Goal: Information Seeking & Learning: Learn about a topic

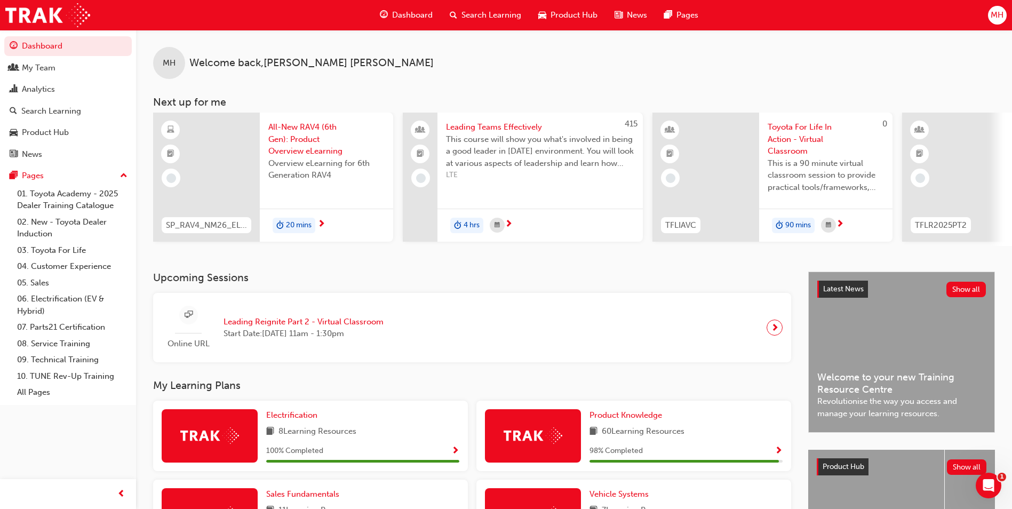
click at [468, 12] on span "Search Learning" at bounding box center [491, 15] width 60 height 12
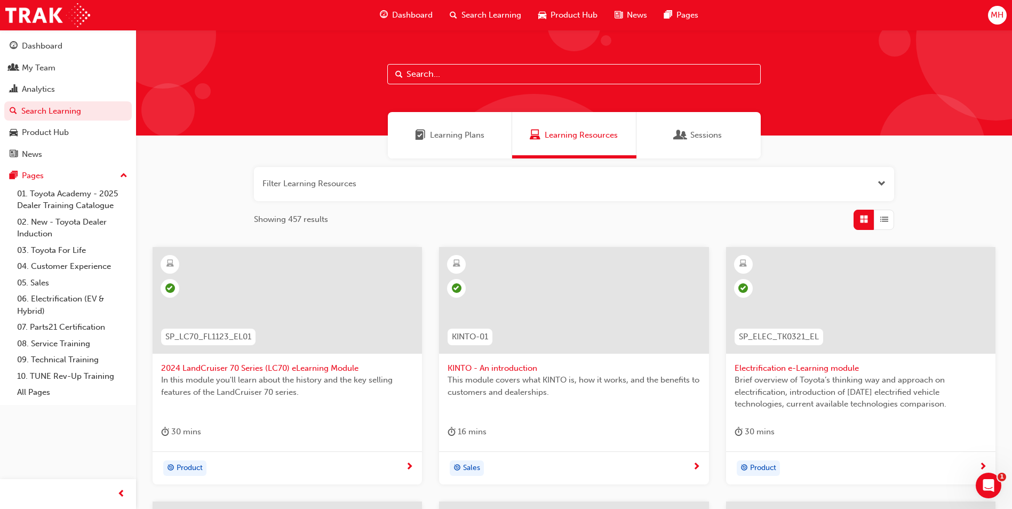
click at [458, 74] on input "text" at bounding box center [573, 74] width 373 height 20
paste input "https://tdd.ontrak.app/learning/b78094e4-2002-496c-b165-f832829e41fd"
type input "https://tdd.ontrak.app/learning/b78094e4-2002-496c-b165-f832829e41fd"
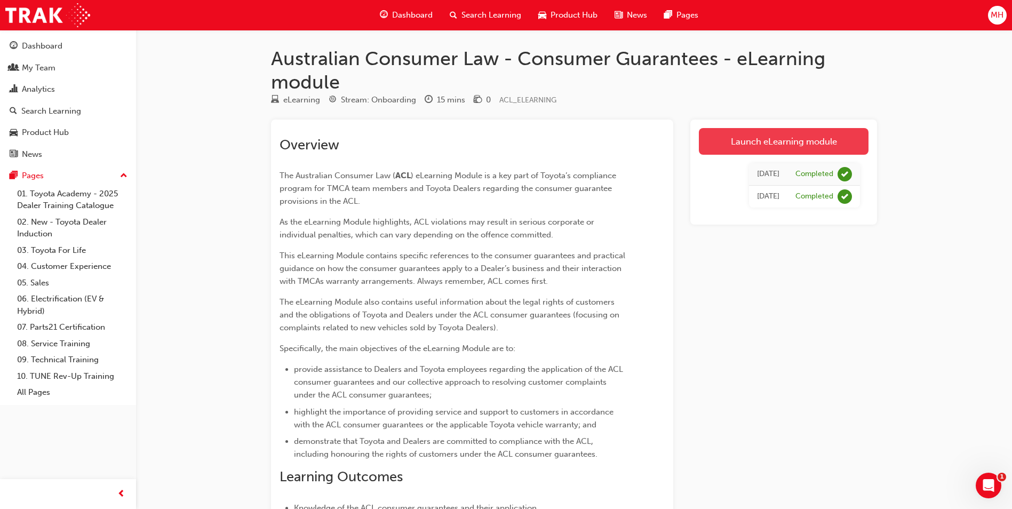
click at [749, 144] on link "Launch eLearning module" at bounding box center [784, 141] width 170 height 27
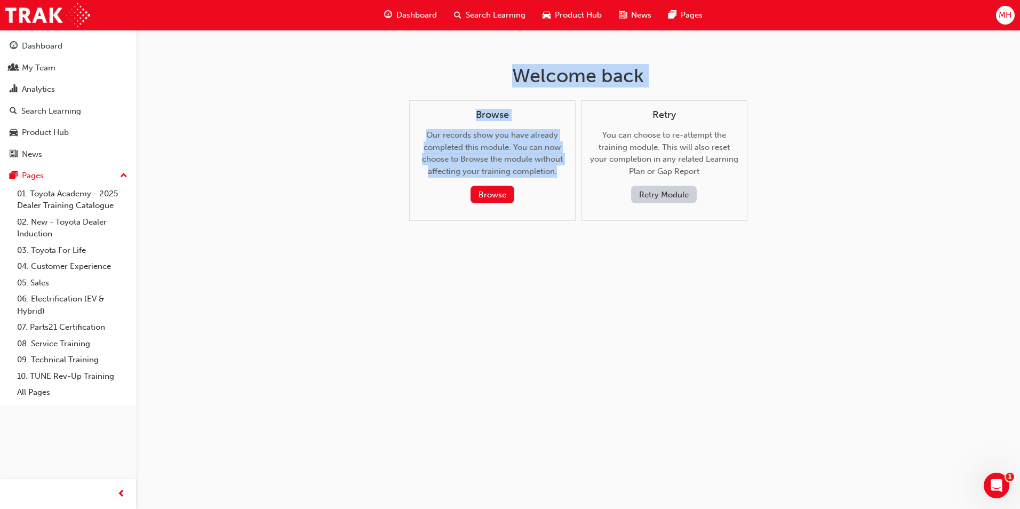
drag, startPoint x: 378, startPoint y: 299, endPoint x: 418, endPoint y: 58, distance: 244.2
click at [418, 58] on div "Welcome back Browse Our records show you have already completed this module. Yo…" at bounding box center [510, 254] width 1020 height 509
drag, startPoint x: 418, startPoint y: 58, endPoint x: 176, endPoint y: 224, distance: 293.3
click at [176, 224] on div "Welcome back Browse Our records show you have already completed this module. Yo…" at bounding box center [510, 254] width 1020 height 509
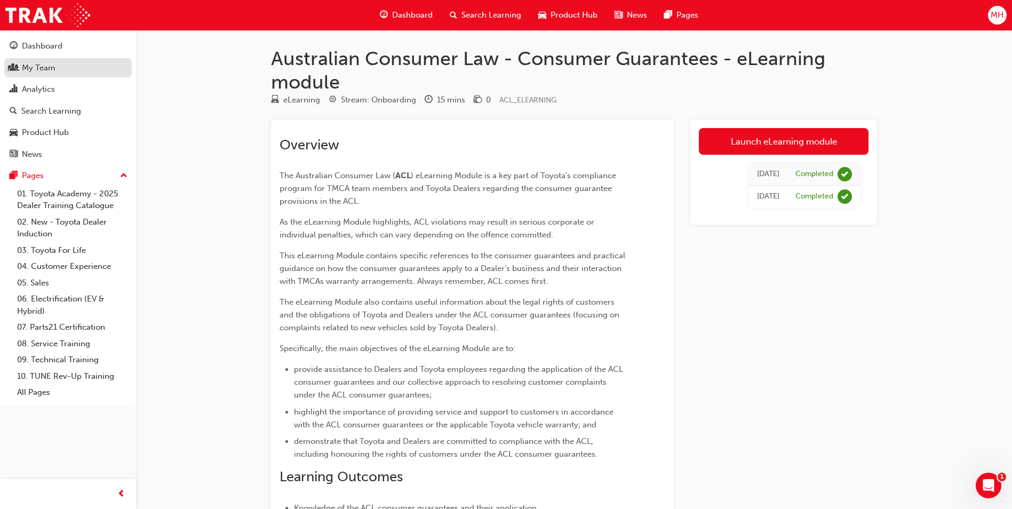
click at [29, 75] on link "My Team" at bounding box center [67, 68] width 127 height 20
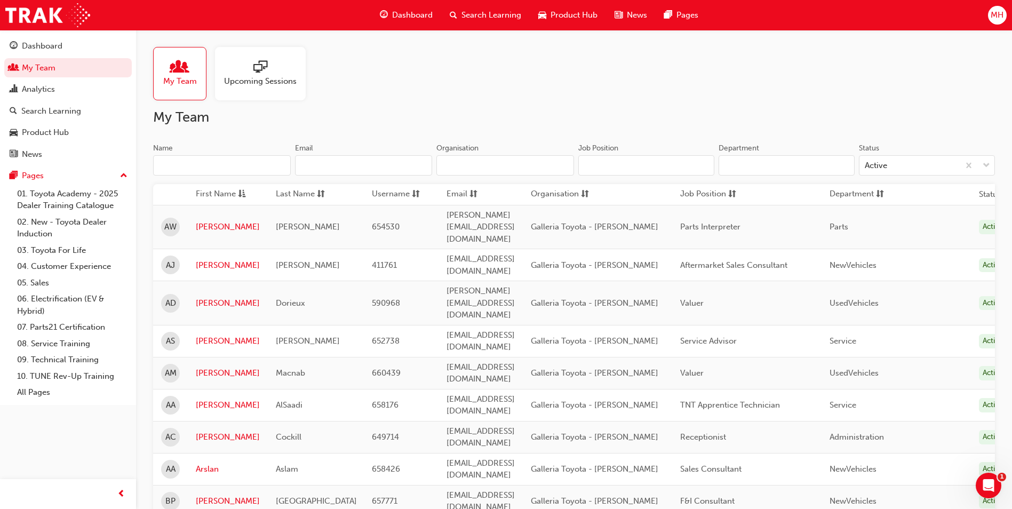
click at [191, 68] on div at bounding box center [180, 67] width 34 height 15
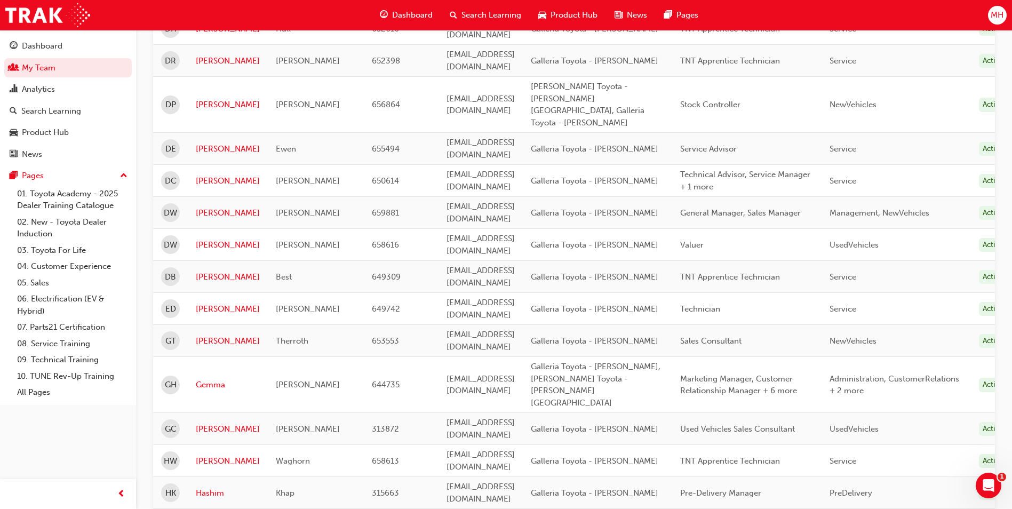
scroll to position [1231, 0]
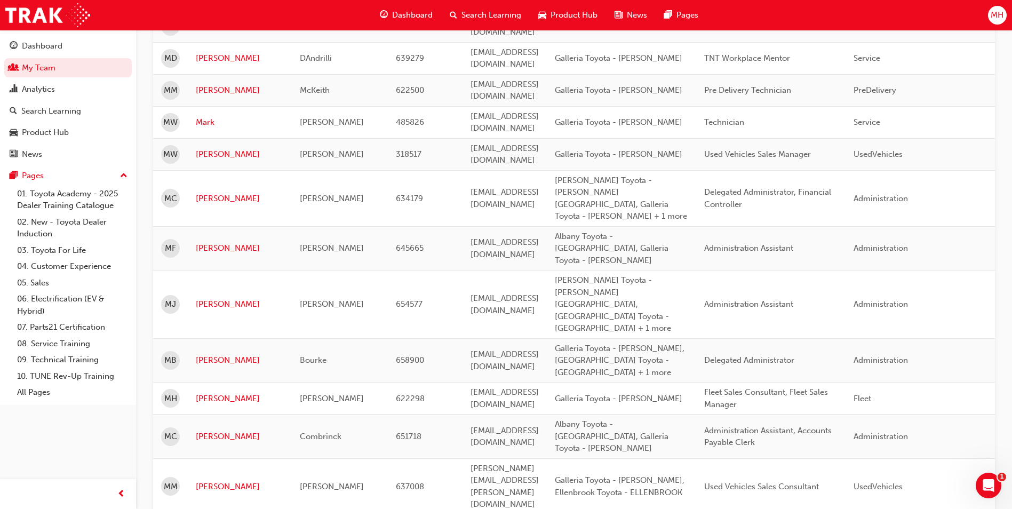
scroll to position [517, 0]
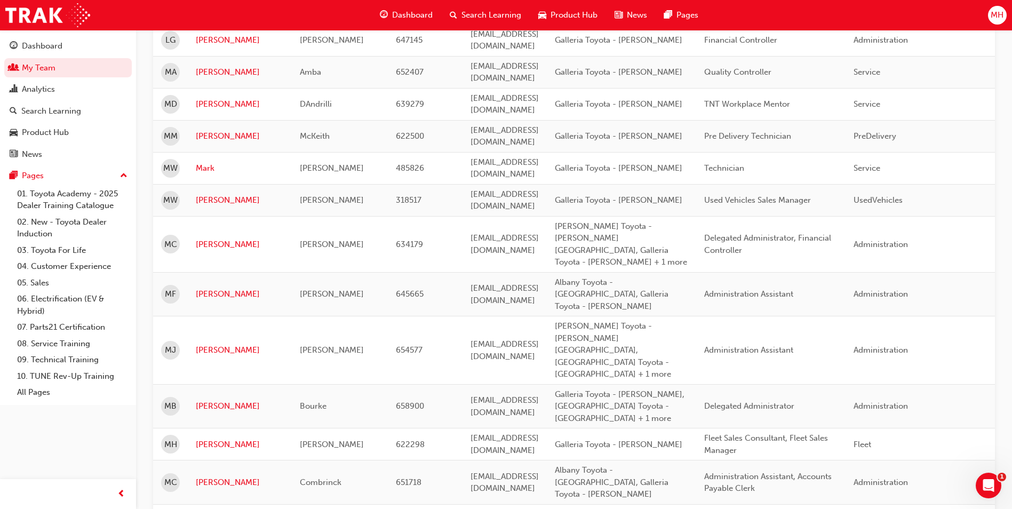
click at [194, 428] on td "Michael" at bounding box center [240, 444] width 104 height 32
click at [212, 438] on link "Michael" at bounding box center [240, 444] width 88 height 12
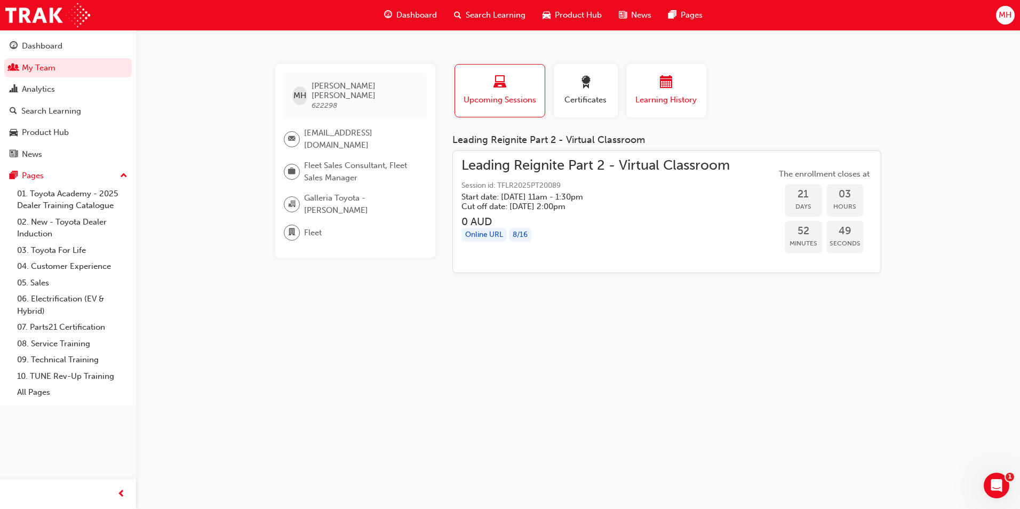
click at [659, 104] on span "Learning History" at bounding box center [666, 100] width 64 height 12
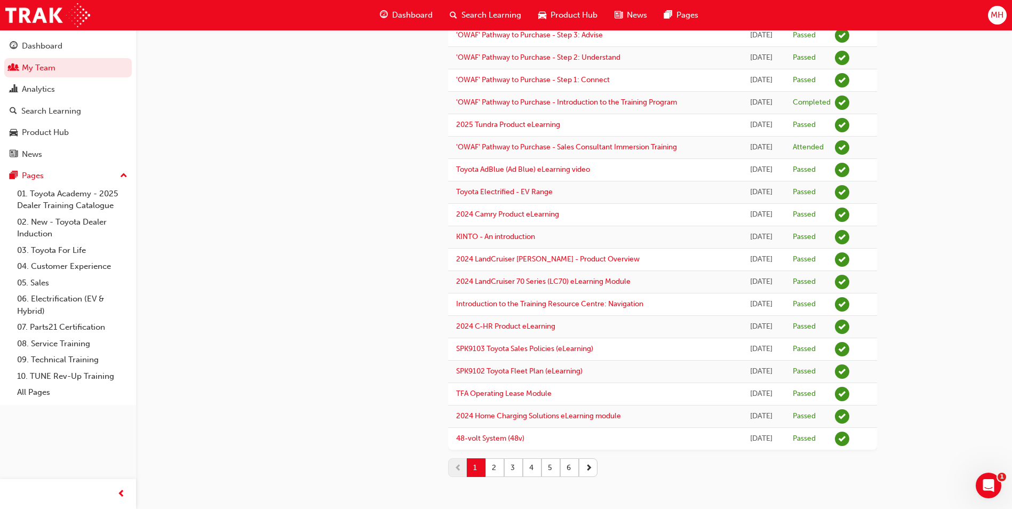
scroll to position [807, 0]
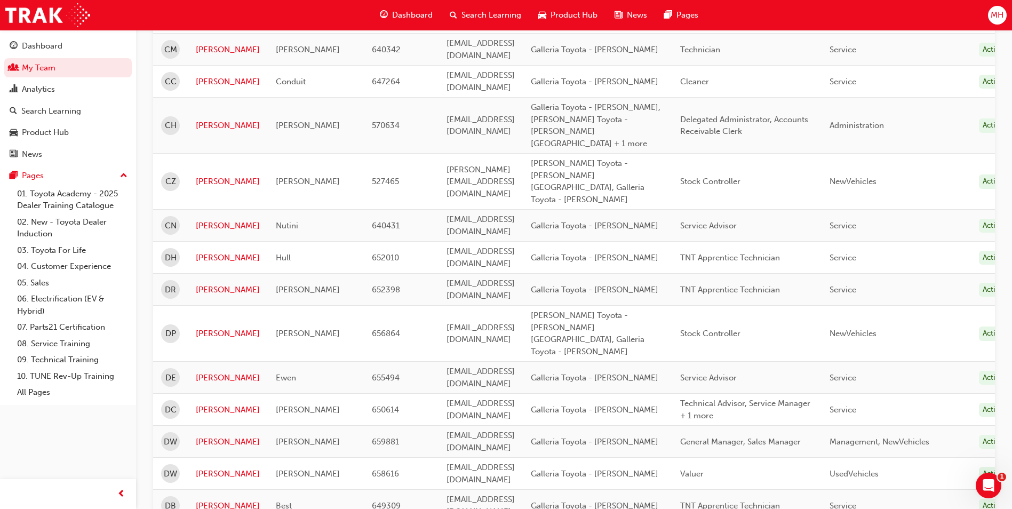
scroll to position [517, 0]
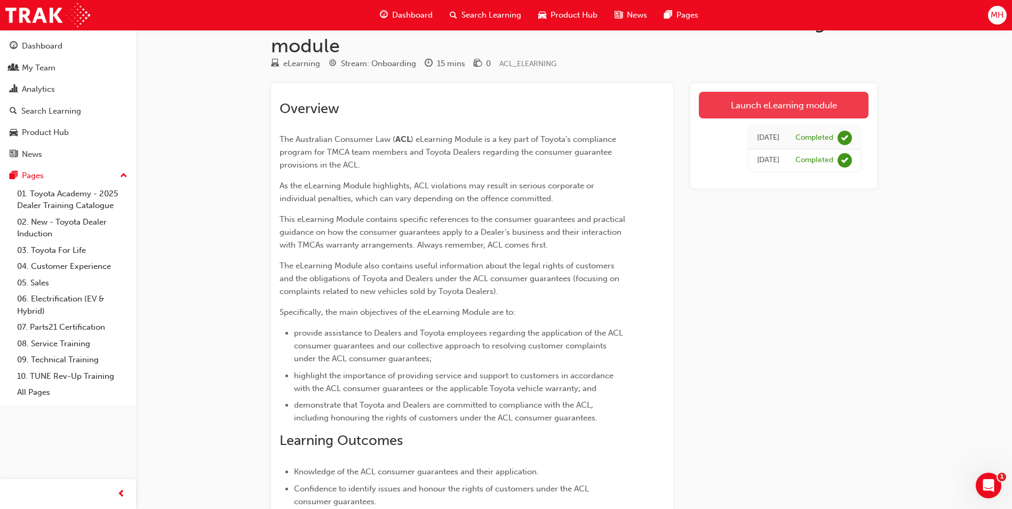
scroll to position [53, 0]
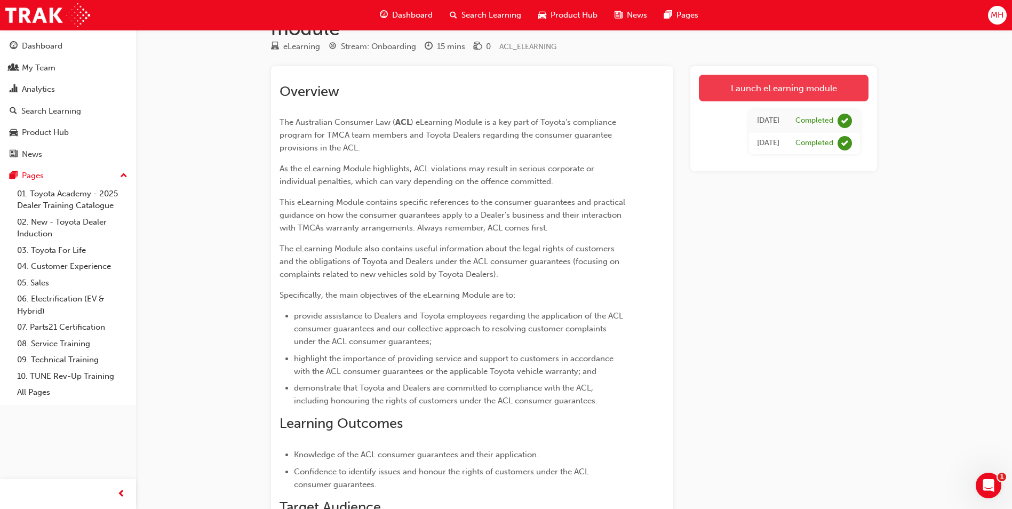
click at [773, 84] on link "Launch eLearning module" at bounding box center [784, 88] width 170 height 27
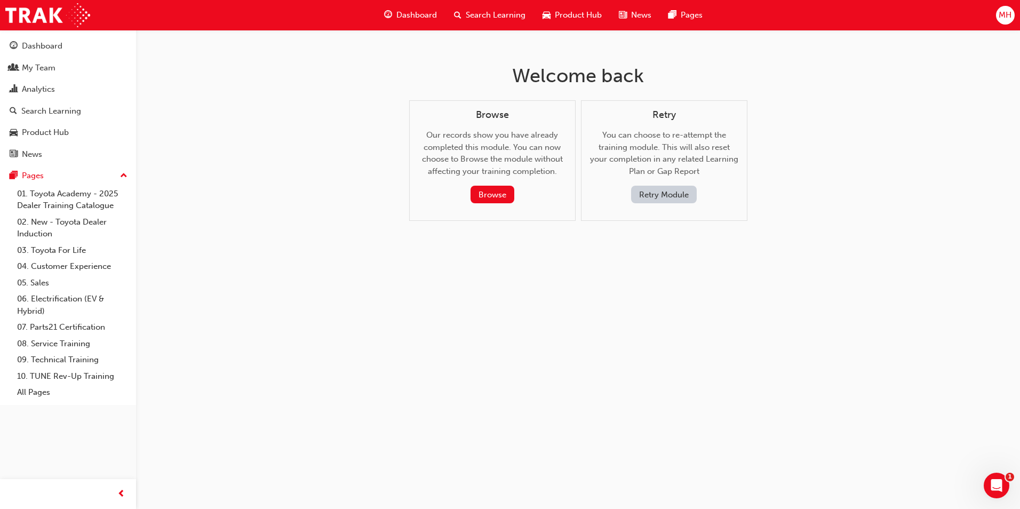
click at [682, 195] on button "Retry Module" at bounding box center [664, 195] width 66 height 18
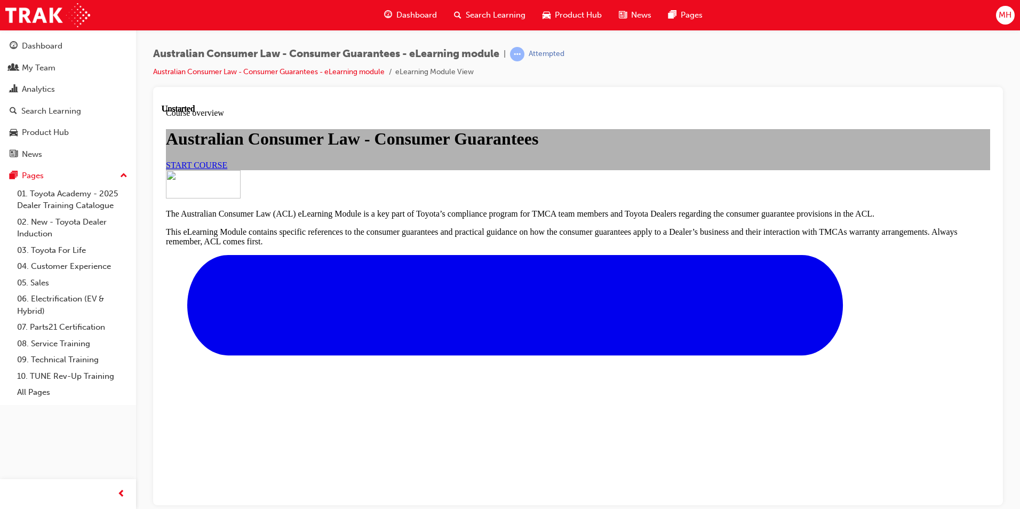
scroll to position [107, 0]
click at [227, 169] on span "START COURSE" at bounding box center [196, 164] width 61 height 9
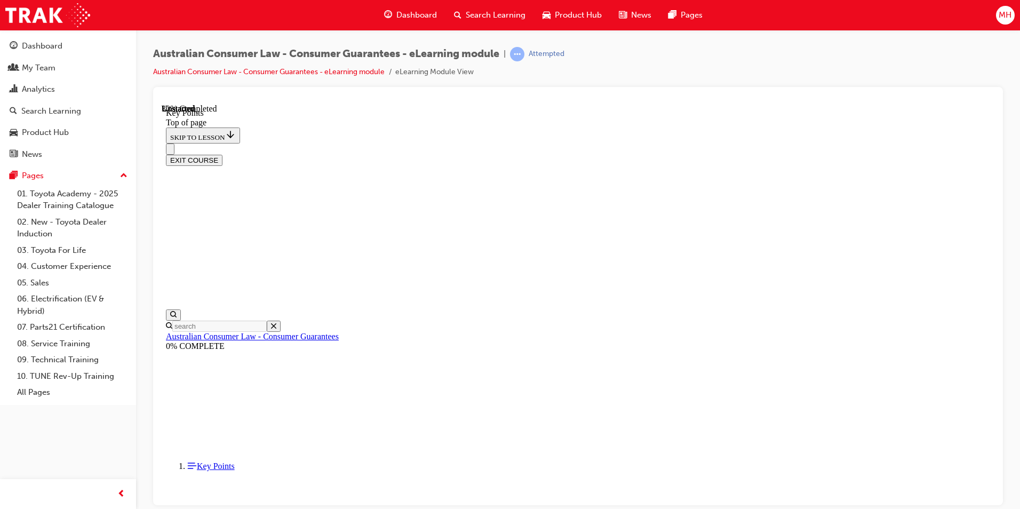
scroll to position [448, 0]
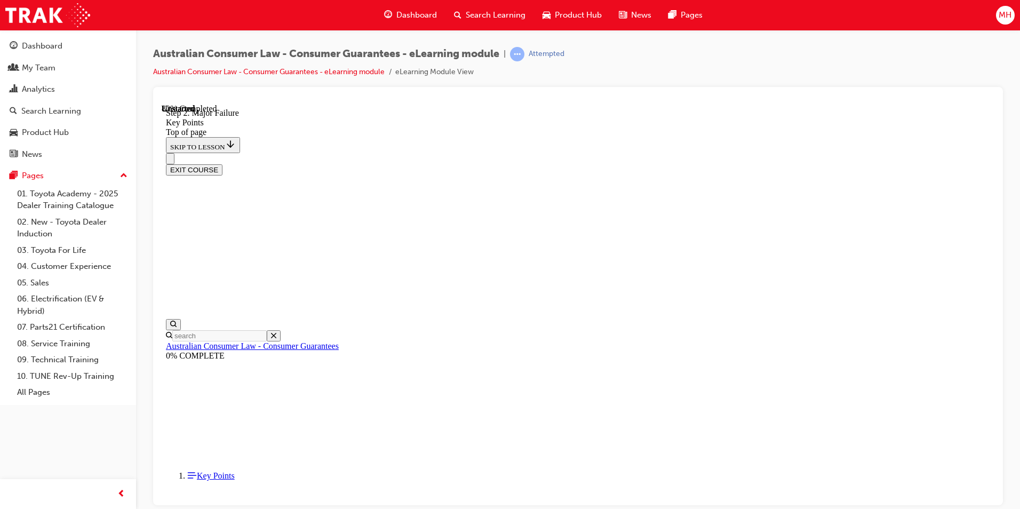
scroll to position [2007, 0]
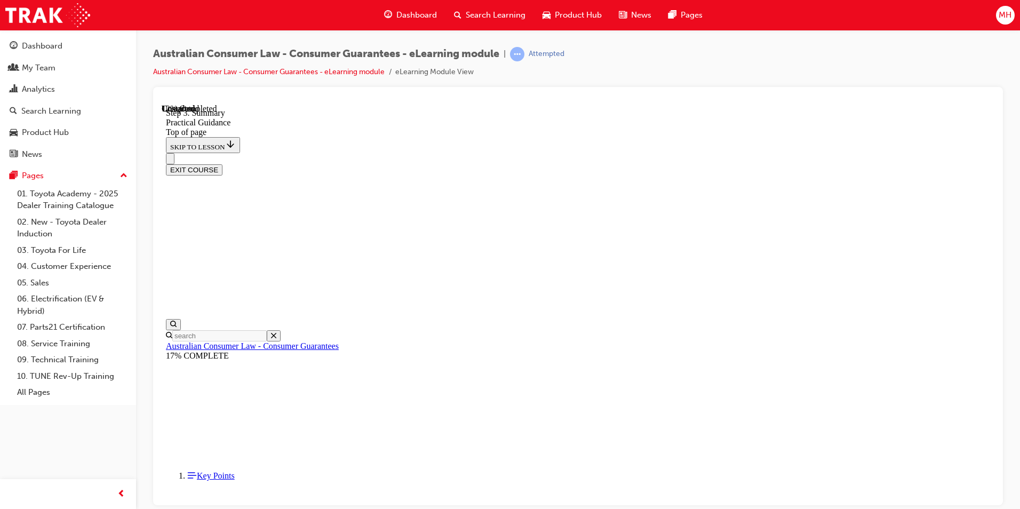
scroll to position [238, 0]
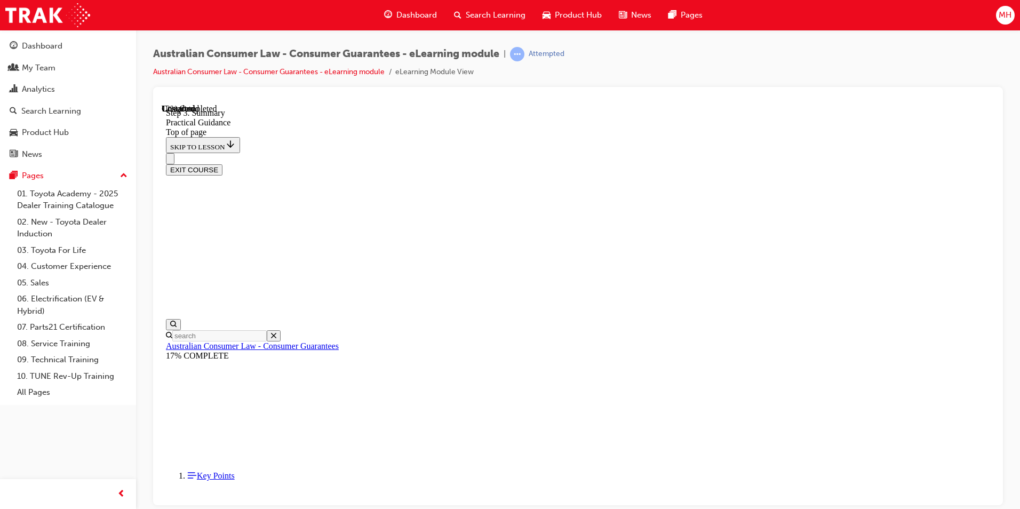
drag, startPoint x: 542, startPoint y: 421, endPoint x: 488, endPoint y: 321, distance: 114.1
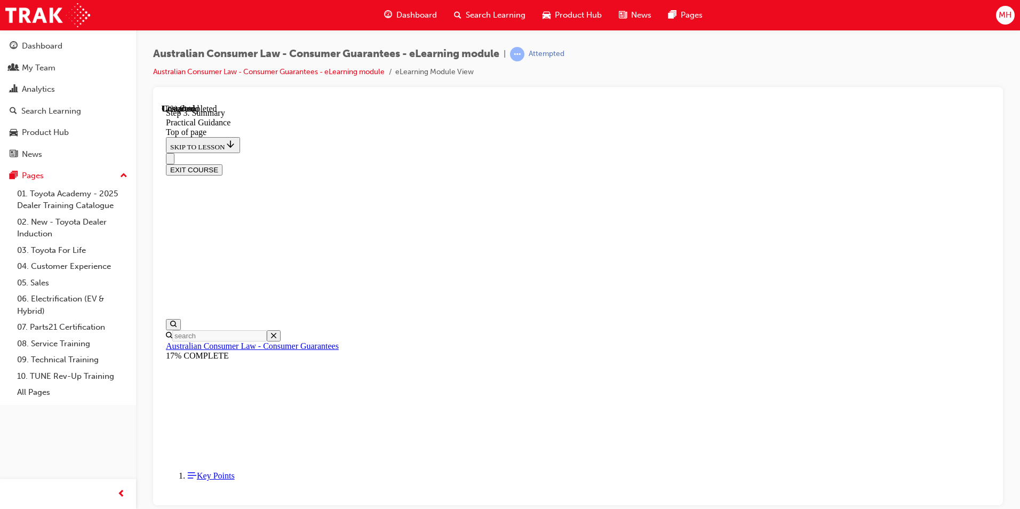
scroll to position [236, 0]
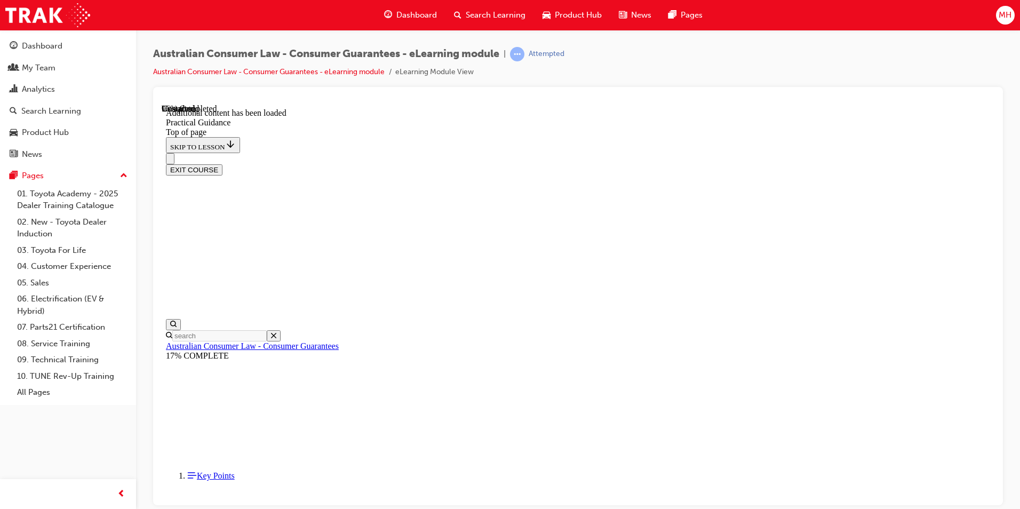
scroll to position [2846, 0]
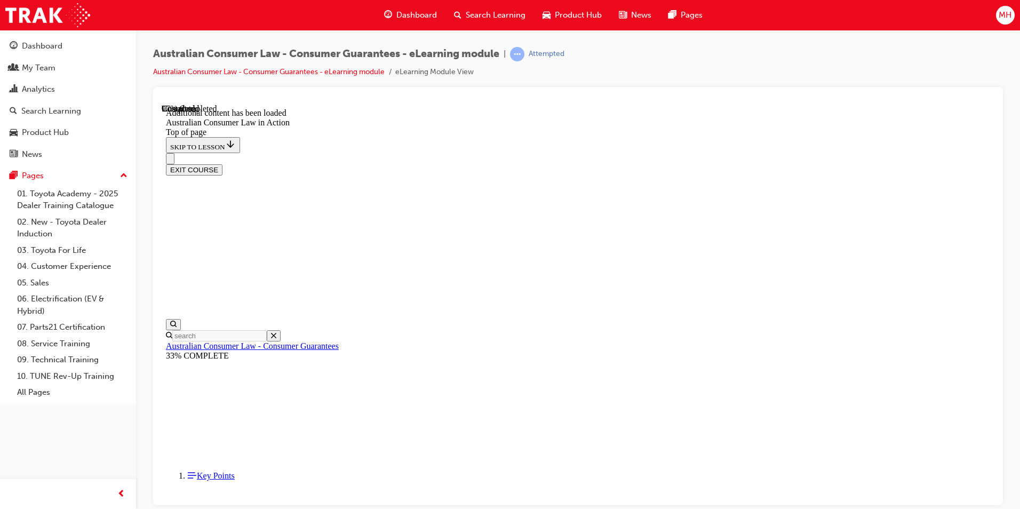
scroll to position [2228, 0]
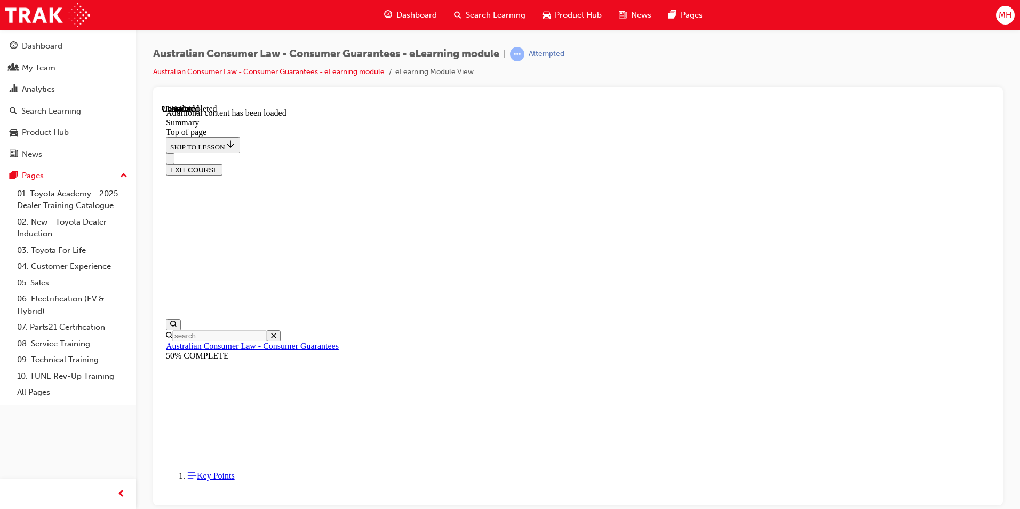
drag, startPoint x: 642, startPoint y: 396, endPoint x: 761, endPoint y: 397, distance: 119.4
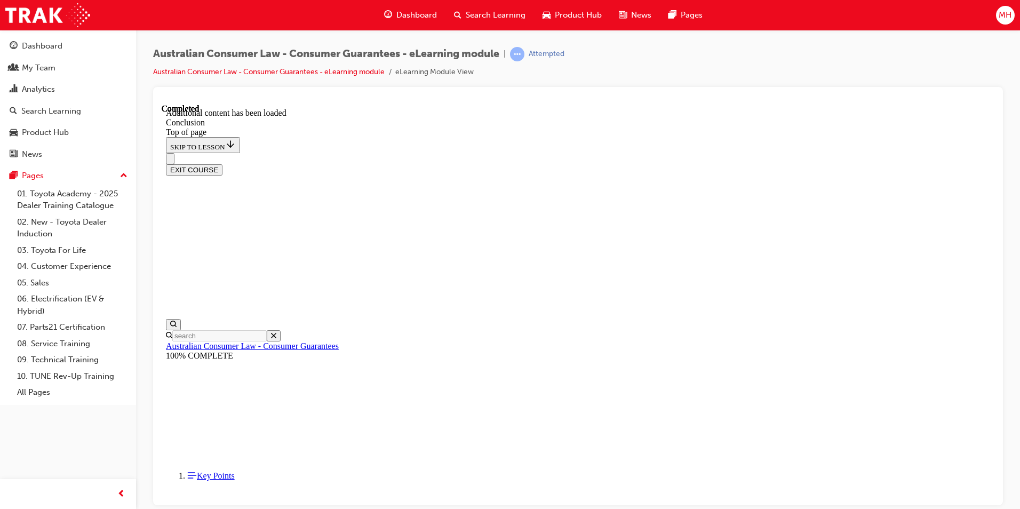
scroll to position [62, 0]
click at [222, 164] on button "EXIT COURSE" at bounding box center [194, 169] width 57 height 11
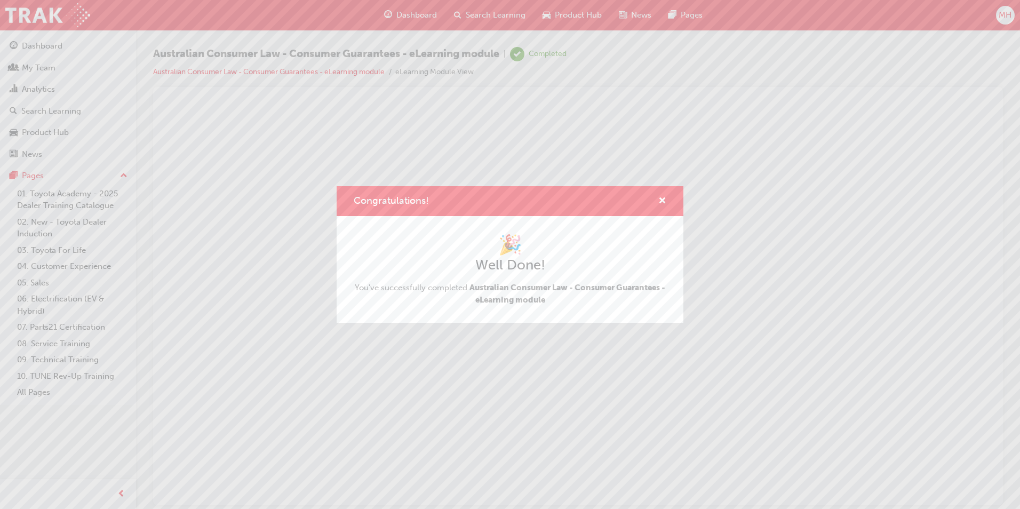
scroll to position [0, 0]
click at [664, 202] on span "cross-icon" at bounding box center [662, 202] width 8 height 10
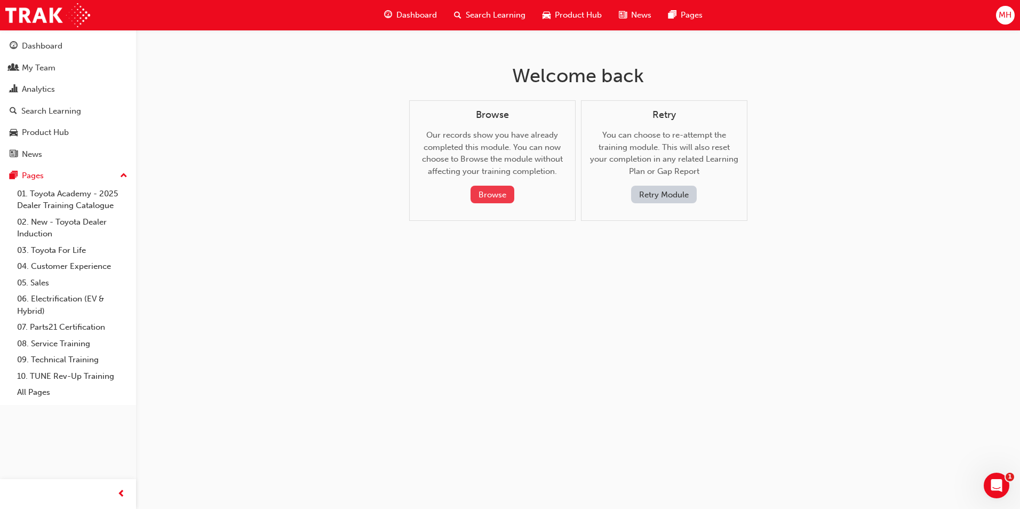
click at [485, 194] on button "Browse" at bounding box center [492, 195] width 44 height 18
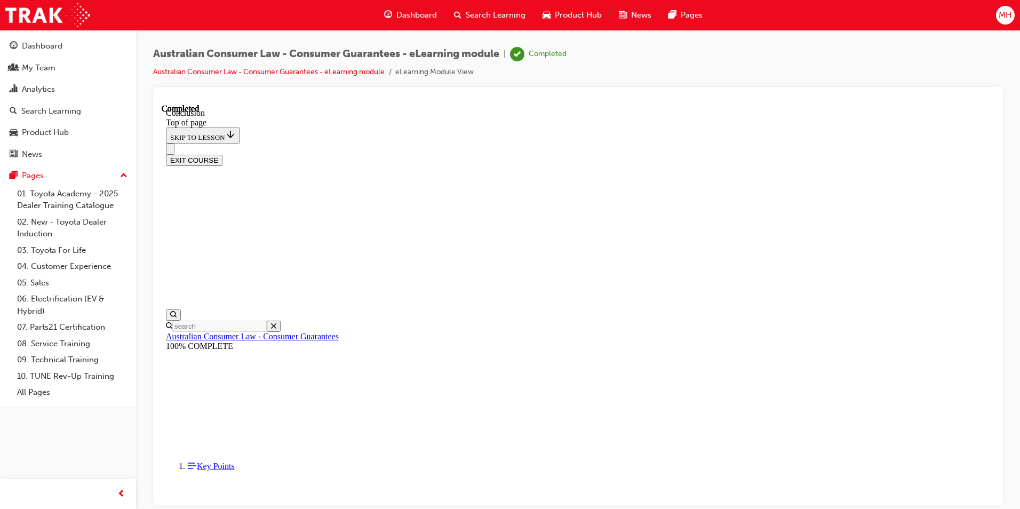
scroll to position [33, 0]
click at [222, 154] on button "EXIT COURSE" at bounding box center [194, 159] width 57 height 11
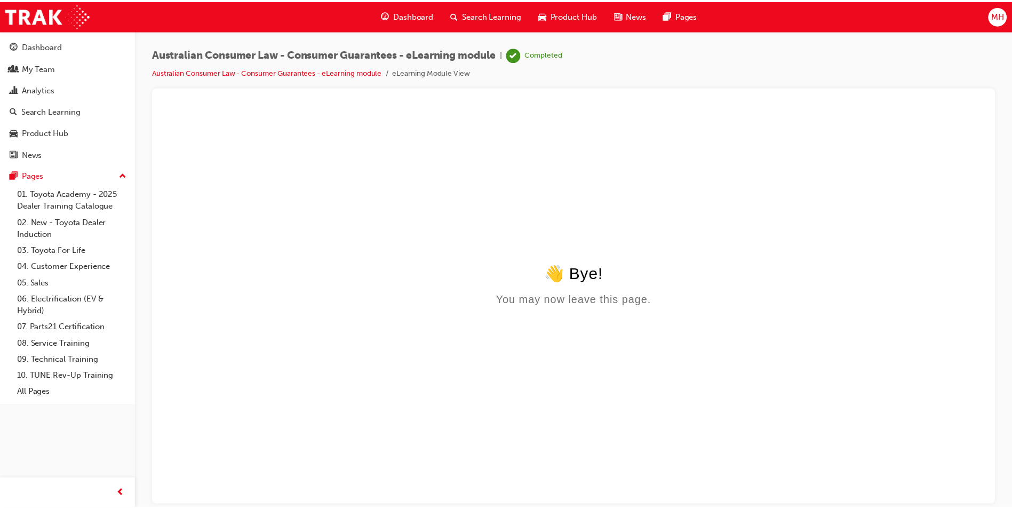
scroll to position [0, 0]
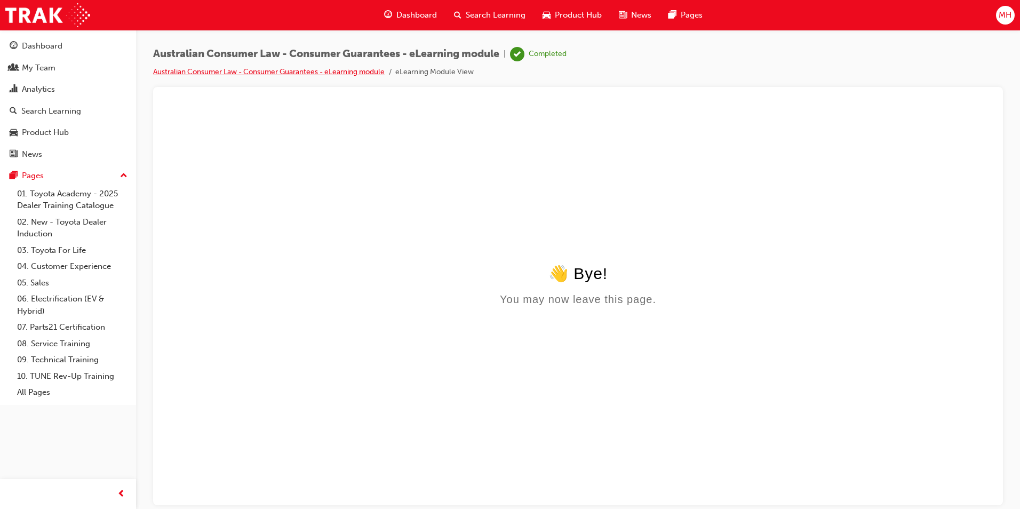
click at [279, 71] on link "Australian Consumer Law - Consumer Guarantees - eLearning module" at bounding box center [268, 71] width 231 height 9
